Goal: Check status: Check status

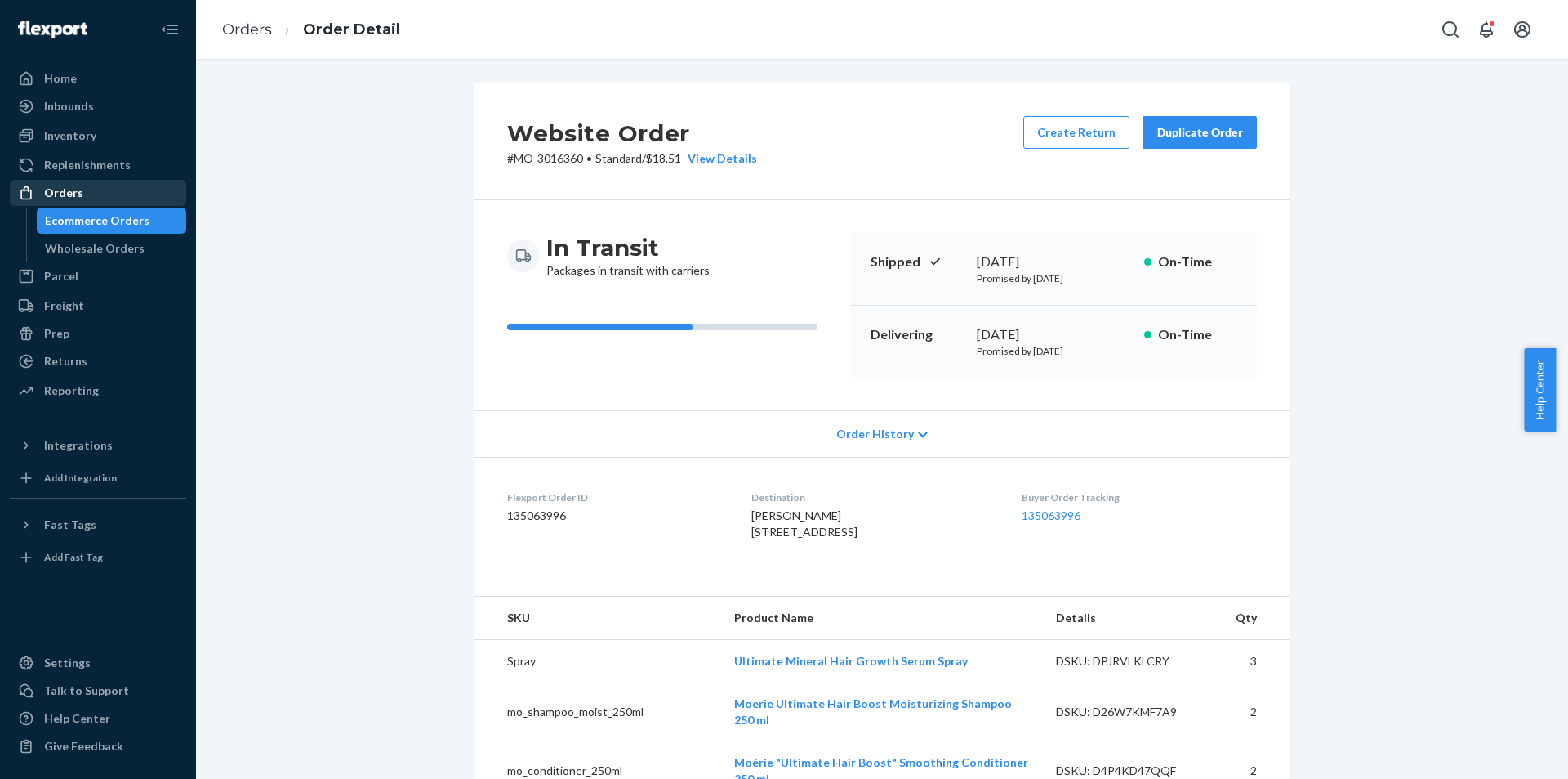
click at [120, 188] on div "Orders" at bounding box center [98, 193] width 173 height 23
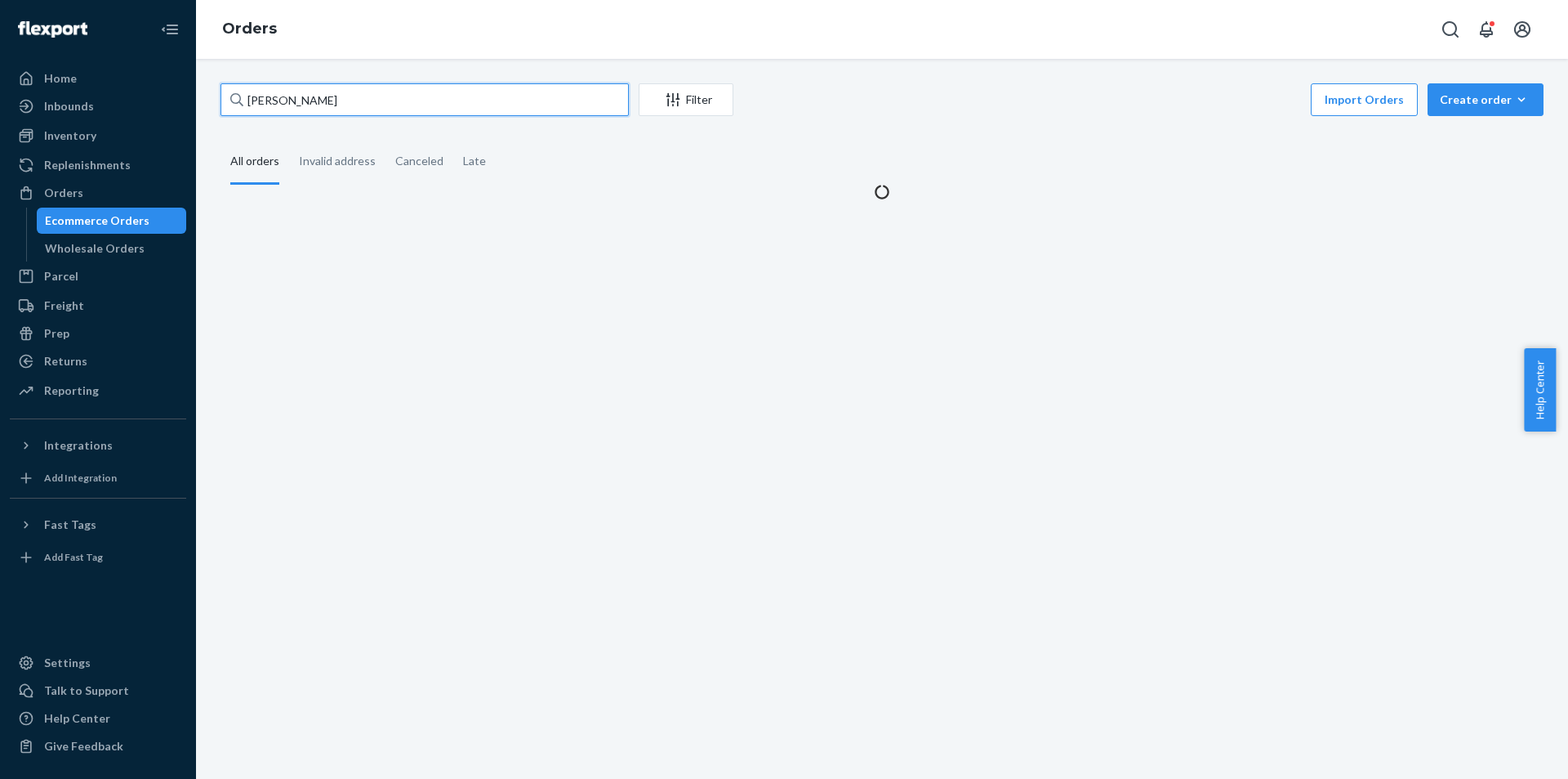
click at [351, 103] on input "[PERSON_NAME]" at bounding box center [424, 100] width 409 height 33
paste input "[PERSON_NAME]"
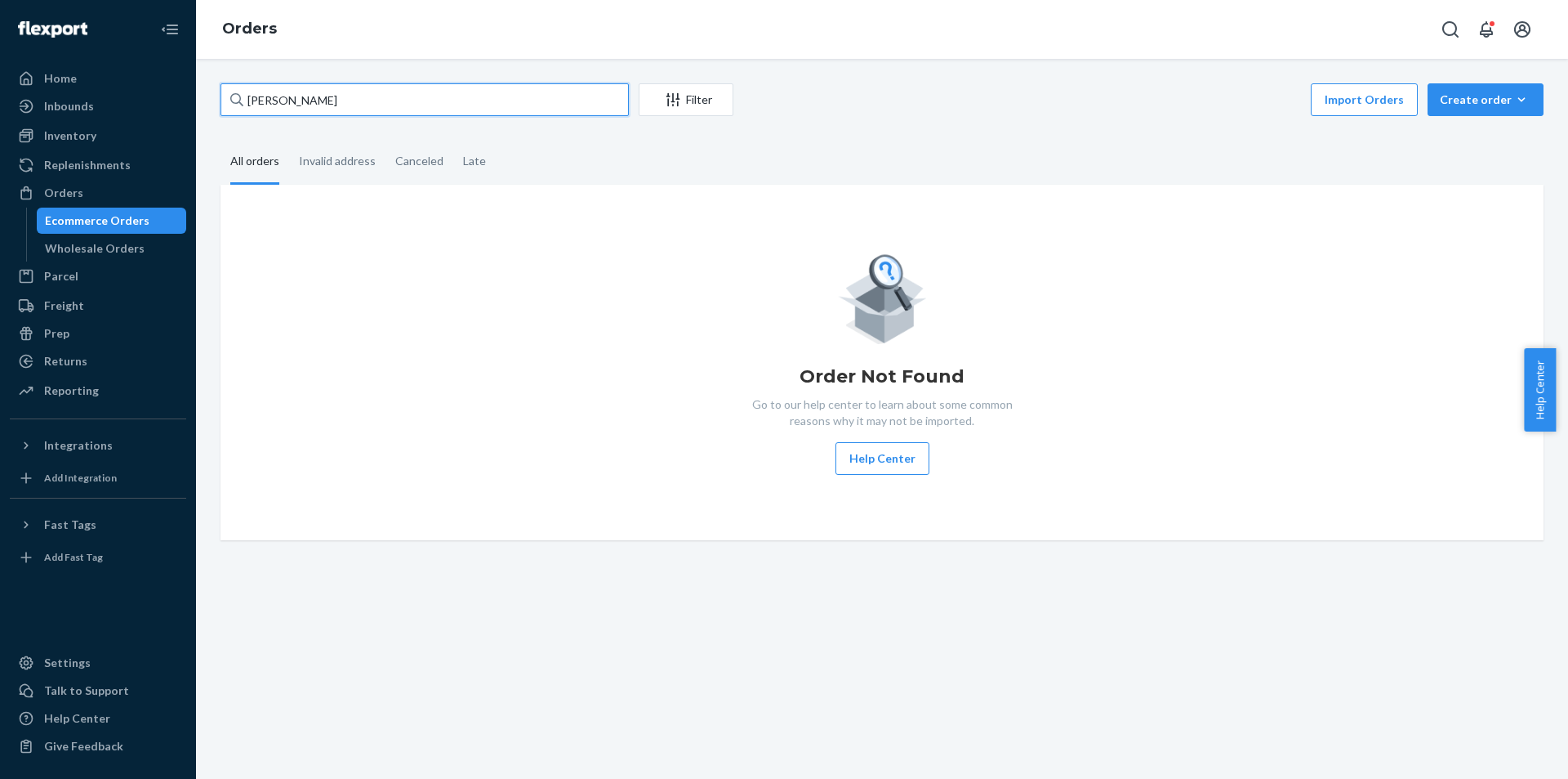
type input "[PERSON_NAME]"
paste input "[PERSON_NAME]"
type input "[PERSON_NAME]"
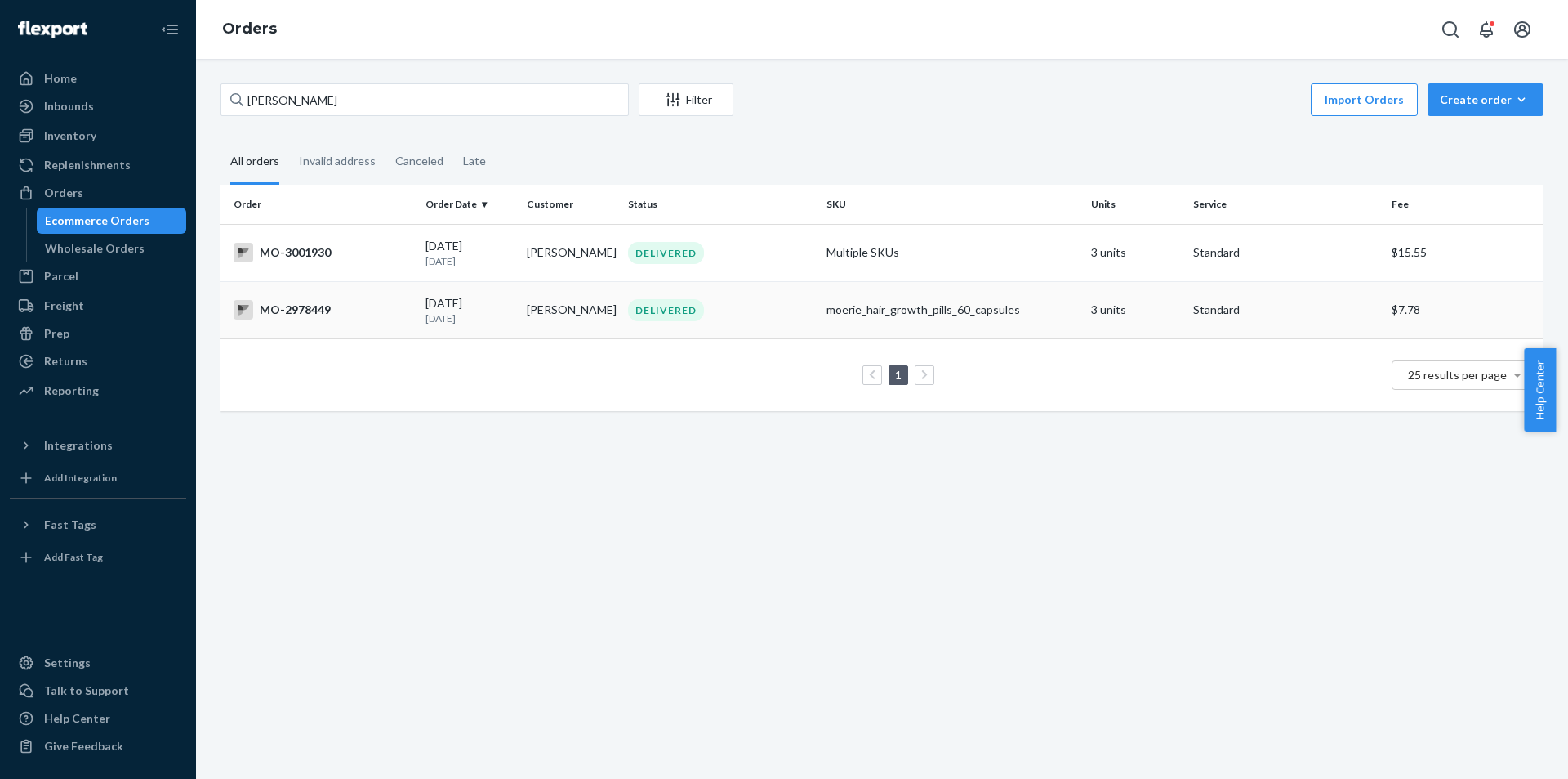
click at [651, 310] on div "DELIVERED" at bounding box center [666, 310] width 76 height 22
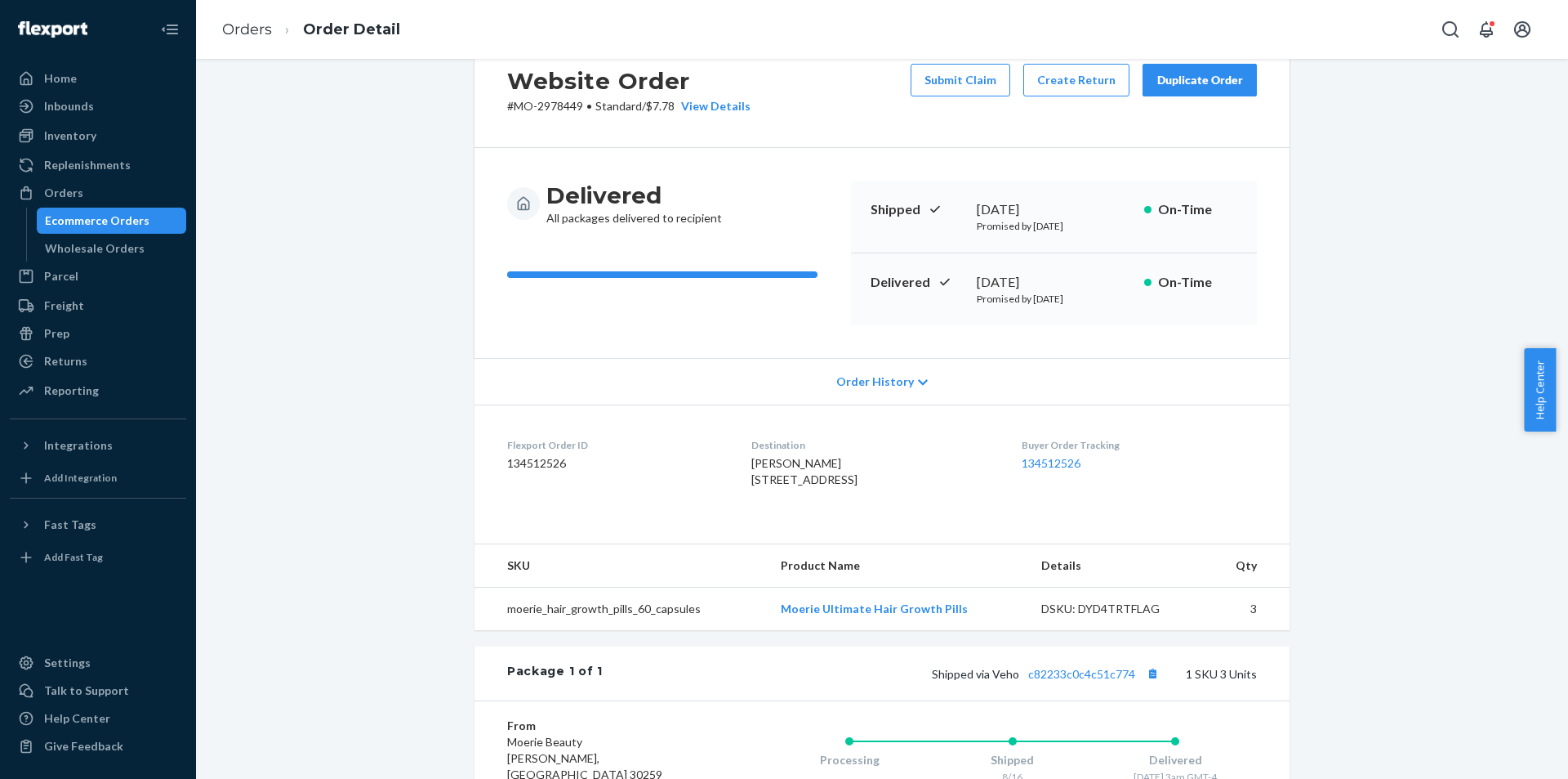
scroll to position [82, 0]
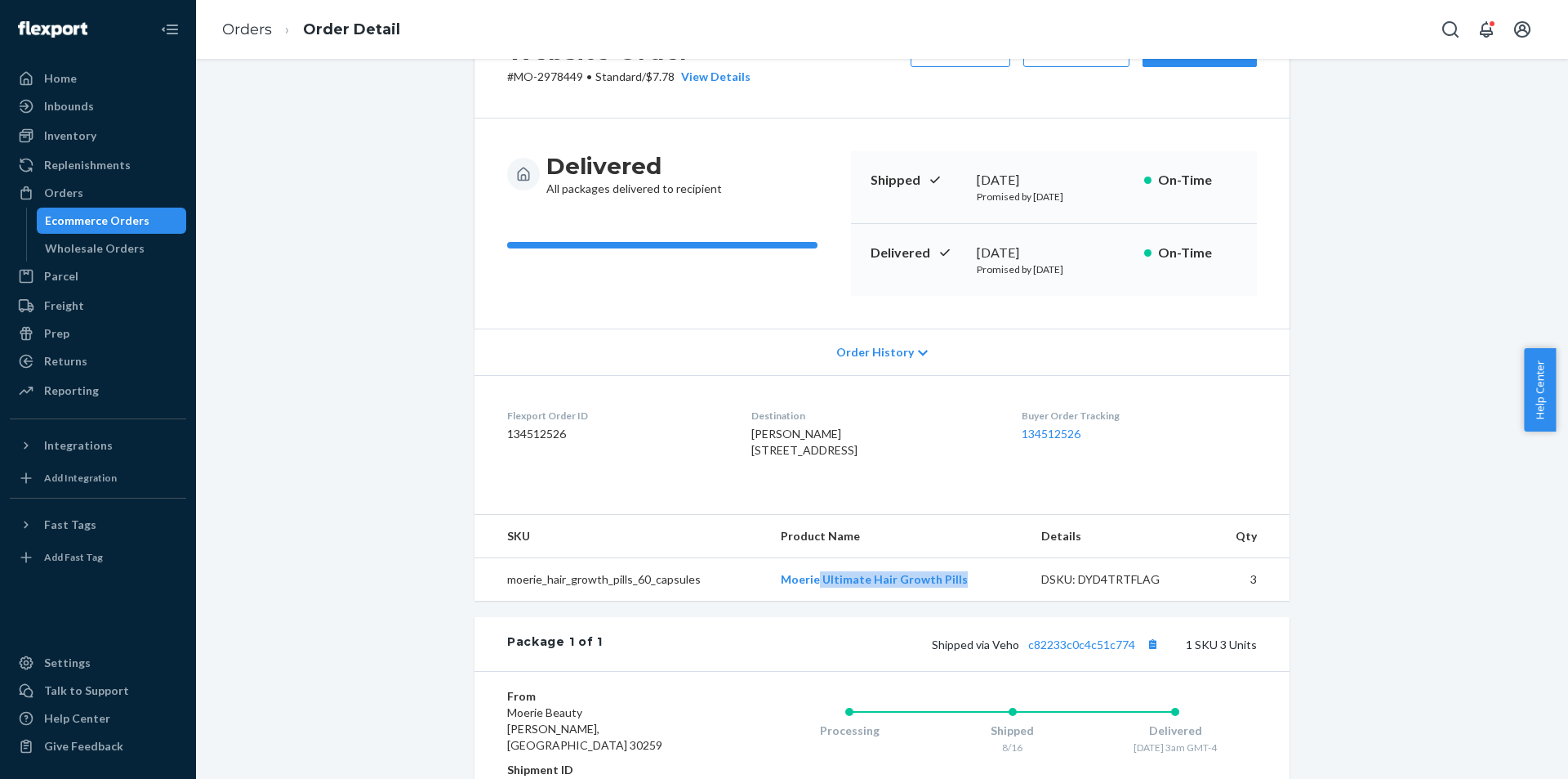
drag, startPoint x: 924, startPoint y: 608, endPoint x: 817, endPoint y: 600, distance: 107.3
click at [817, 600] on td "Moerie Ultimate Hair Growth Pills" at bounding box center [898, 580] width 260 height 44
